Goal: Obtain resource: Obtain resource

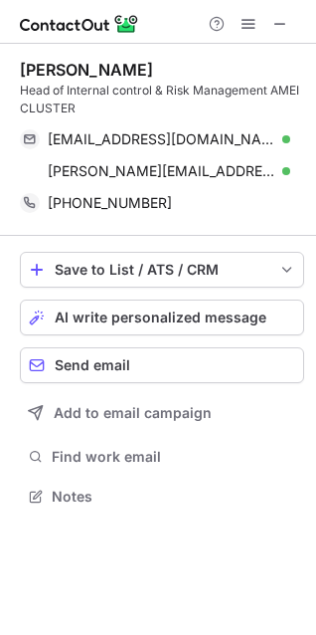
scroll to position [482, 316]
click at [283, 32] on span at bounding box center [281, 24] width 16 height 16
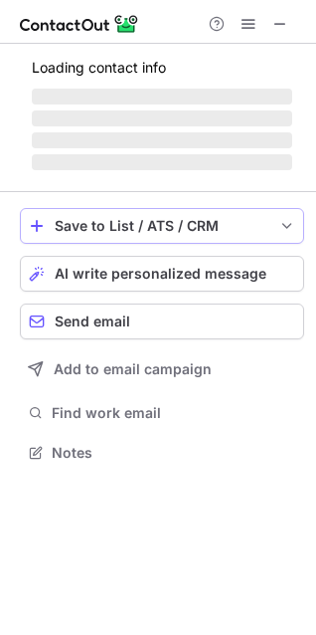
scroll to position [433, 316]
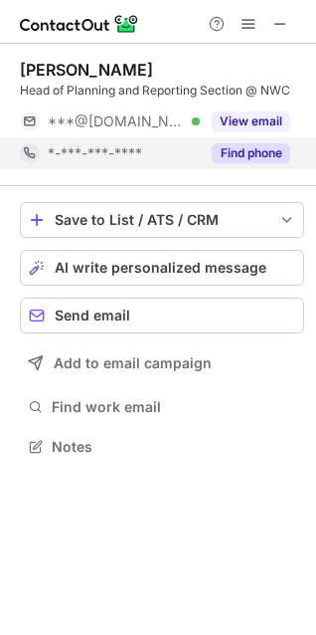
click at [242, 148] on button "Find phone" at bounding box center [251, 153] width 79 height 20
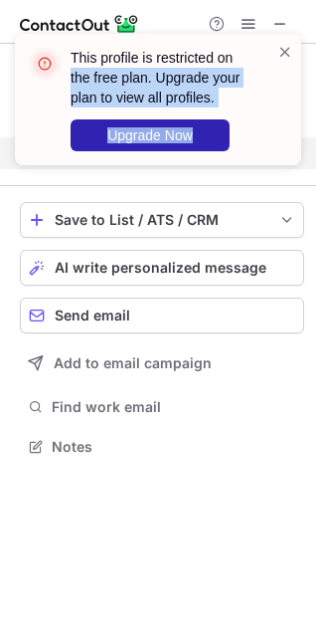
drag, startPoint x: 282, startPoint y: 53, endPoint x: 271, endPoint y: 49, distance: 11.6
click at [271, 49] on div "This profile is restricted on the free plan. Upgrade your plan to view all prof…" at bounding box center [158, 99] width 287 height 131
click at [283, 50] on span at bounding box center [286, 52] width 16 height 20
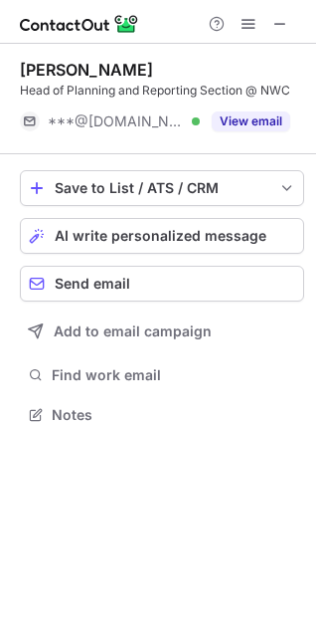
click at [284, 19] on div "This profile is restricted on the free plan. Upgrade your plan to view all prof…" at bounding box center [158, 107] width 318 height 187
click at [280, 22] on span at bounding box center [281, 24] width 16 height 16
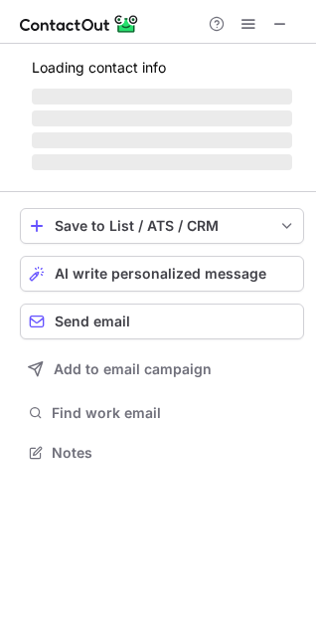
scroll to position [433, 316]
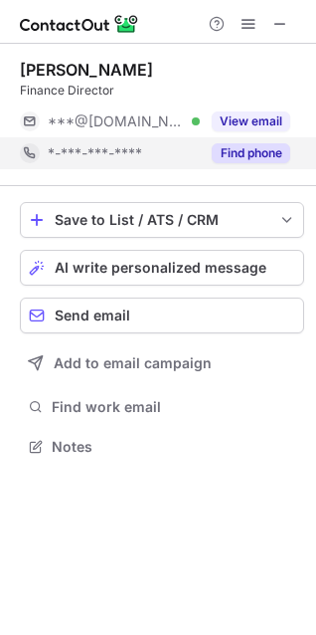
click at [252, 164] on div "Find phone" at bounding box center [245, 153] width 91 height 32
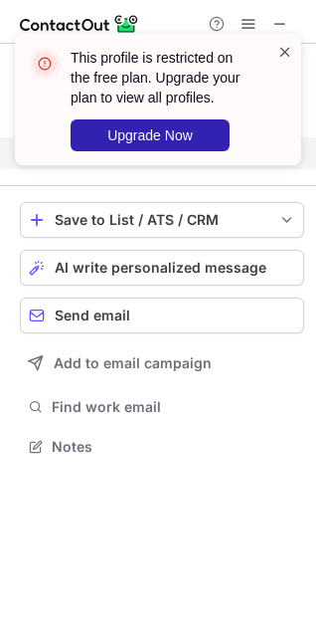
click at [291, 52] on span at bounding box center [286, 52] width 16 height 20
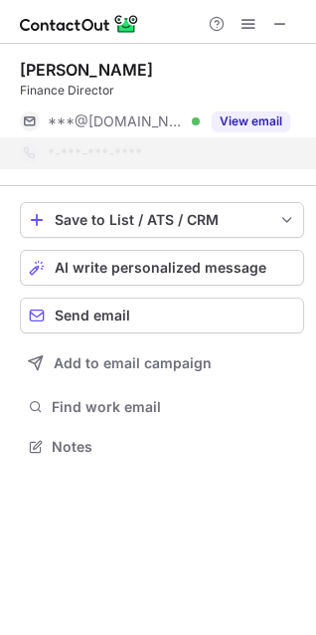
click at [281, 25] on div "This profile is restricted on the free plan. Upgrade your plan to view all prof…" at bounding box center [158, 107] width 318 height 187
click at [279, 24] on div "This profile is restricted on the free plan. Upgrade your plan to view all prof…" at bounding box center [158, 107] width 318 height 187
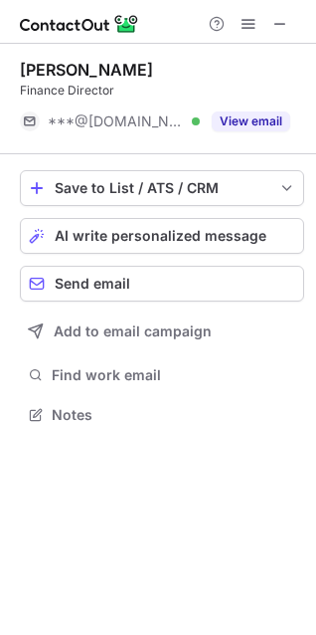
click at [279, 24] on span at bounding box center [281, 24] width 16 height 16
